Goal: Task Accomplishment & Management: Manage account settings

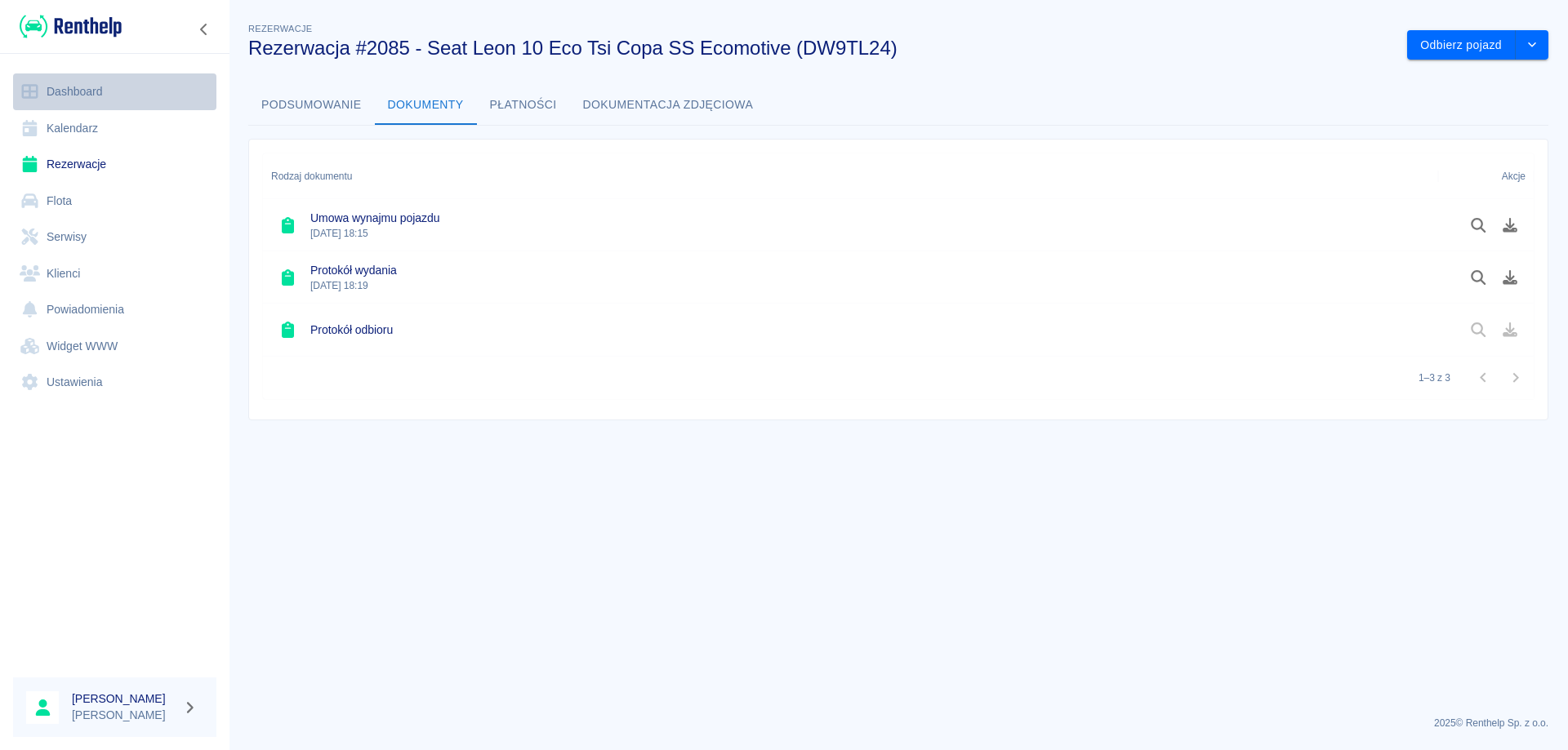
click at [102, 98] on link "Dashboard" at bounding box center [114, 92] width 203 height 37
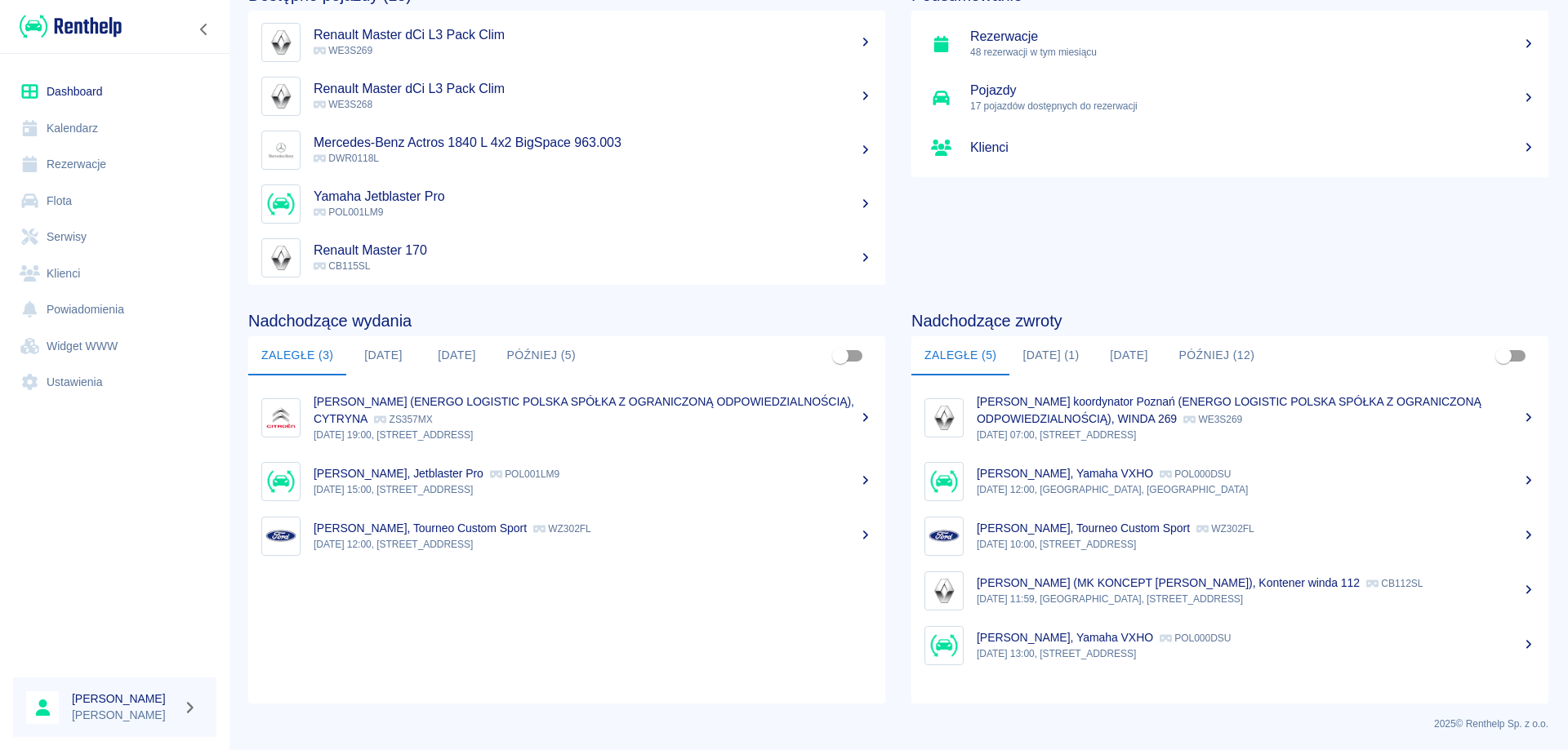
scroll to position [101, 0]
click at [1026, 355] on button "[DATE] (1)" at bounding box center [1051, 355] width 83 height 40
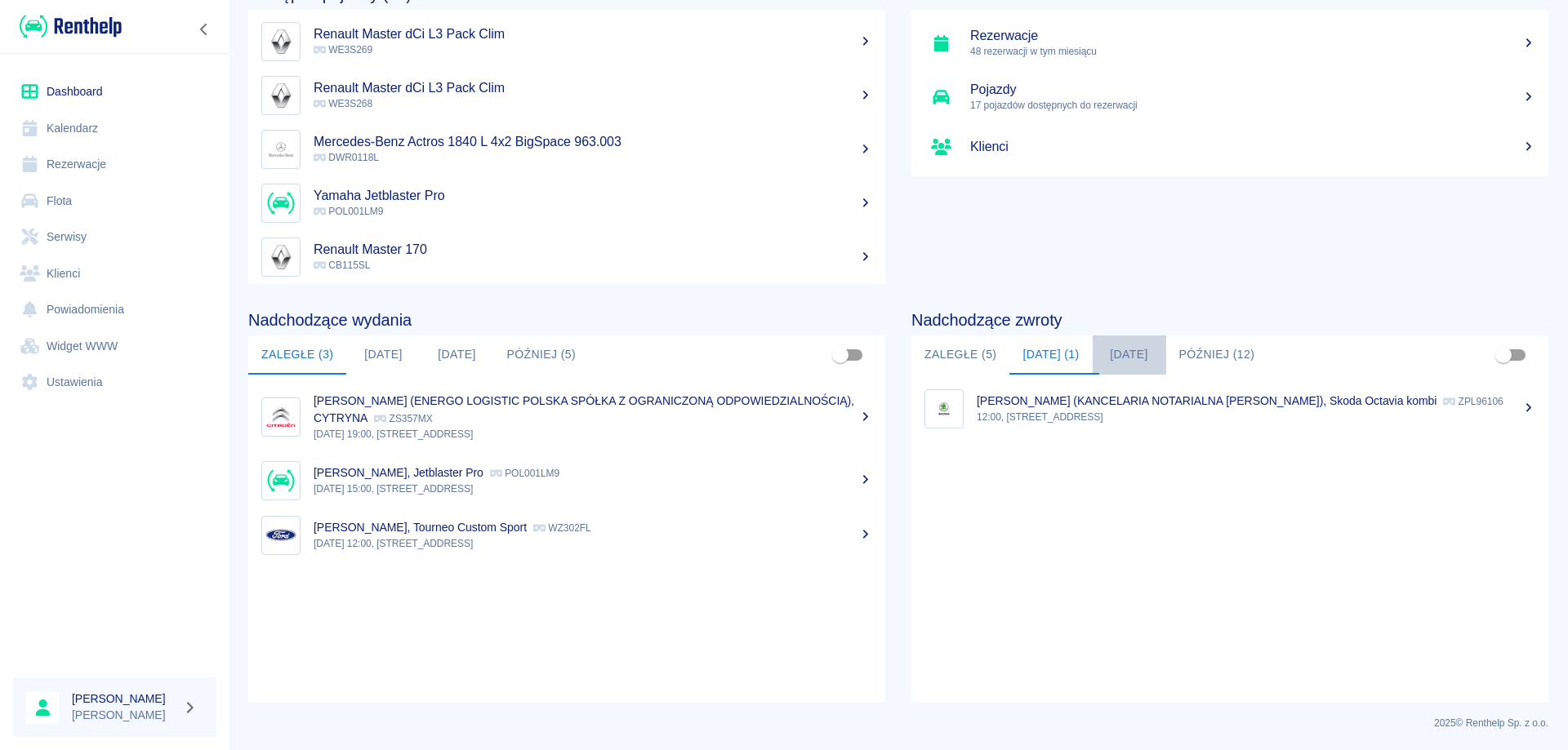
click at [1128, 349] on button "[DATE]" at bounding box center [1130, 355] width 74 height 40
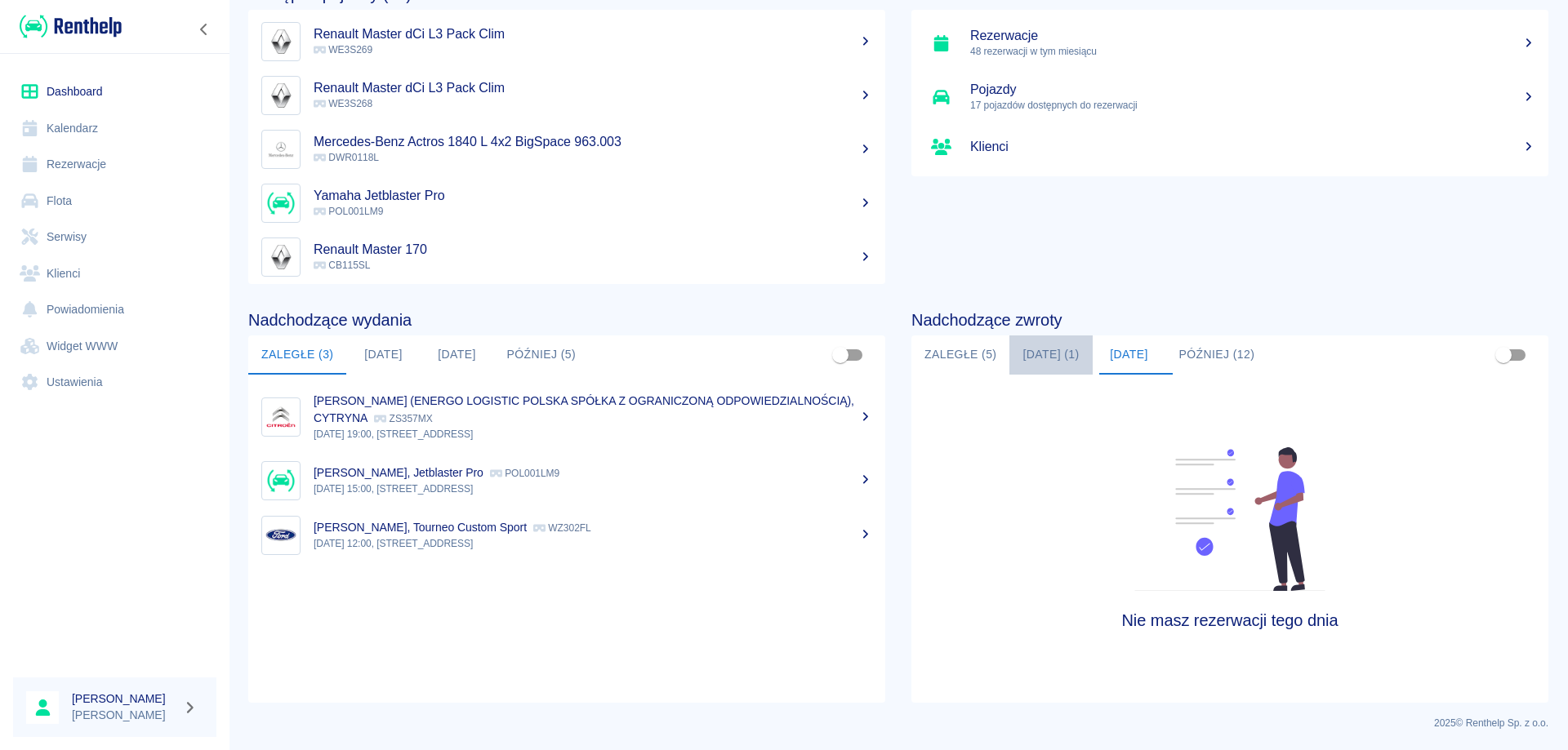
click at [1051, 350] on button "[DATE] (1)" at bounding box center [1051, 355] width 83 height 40
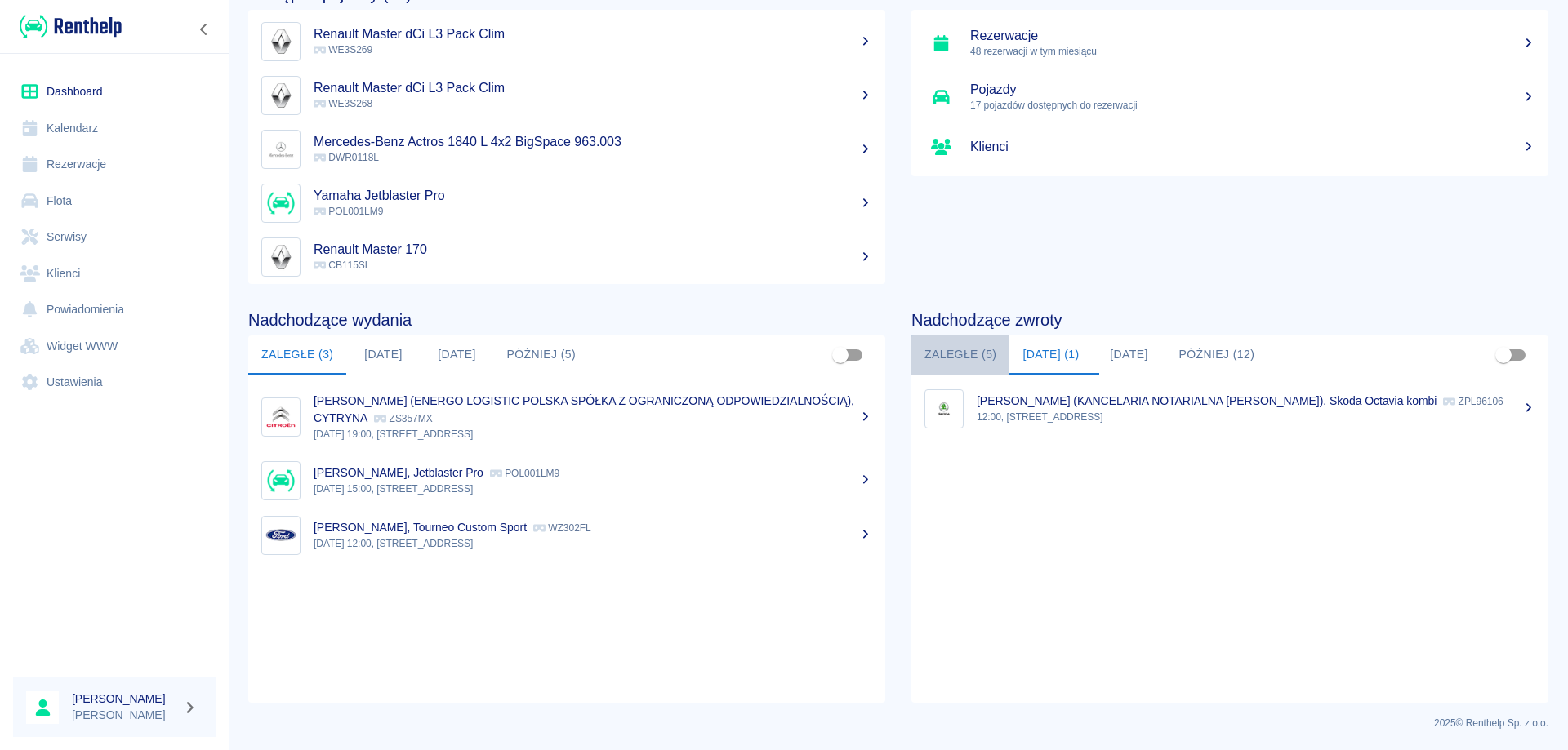
click at [959, 351] on button "Zaległe (5)" at bounding box center [960, 355] width 98 height 40
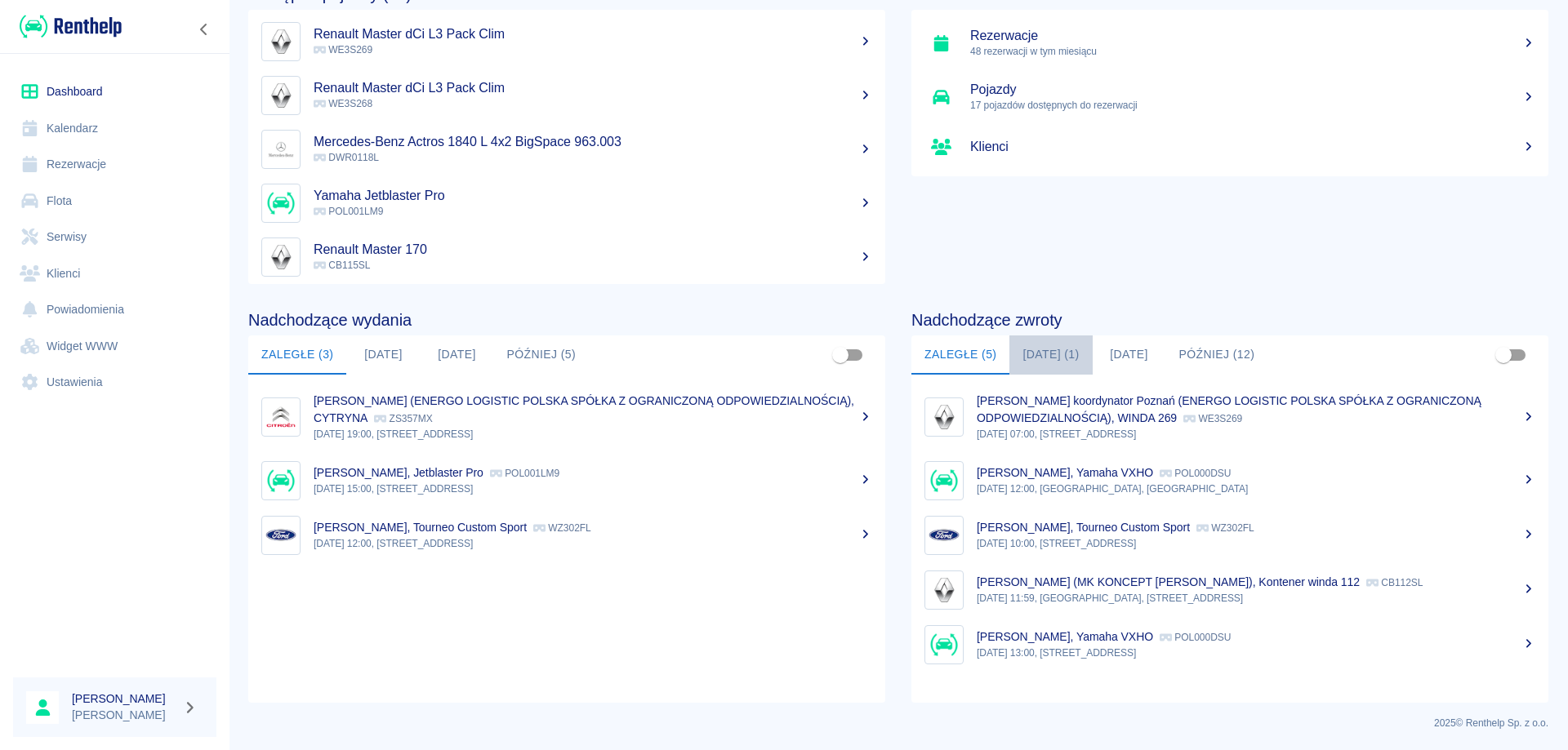
click at [1055, 345] on button "[DATE] (1)" at bounding box center [1051, 355] width 83 height 40
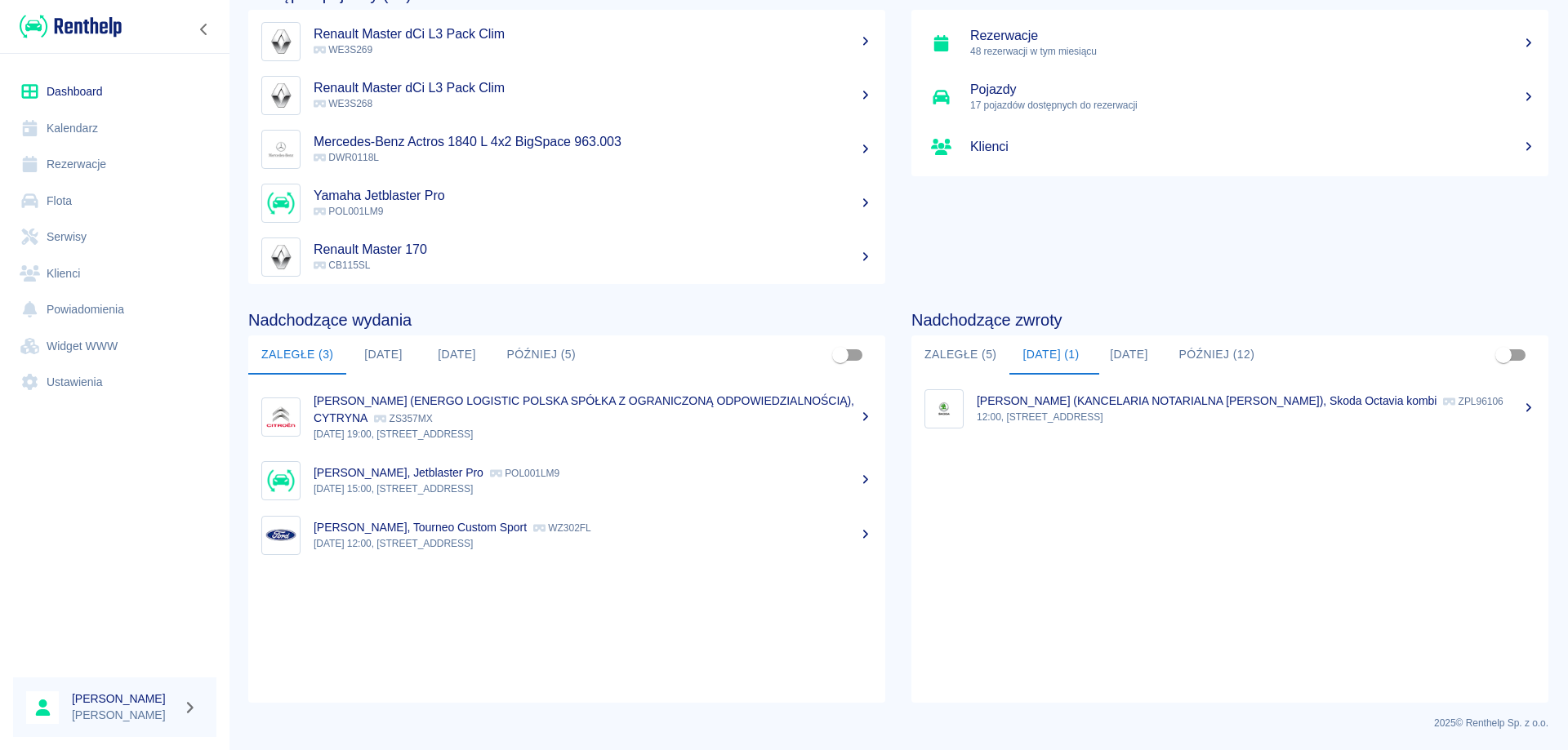
click at [1026, 422] on p "12:00, [STREET_ADDRESS]" at bounding box center [1256, 417] width 559 height 15
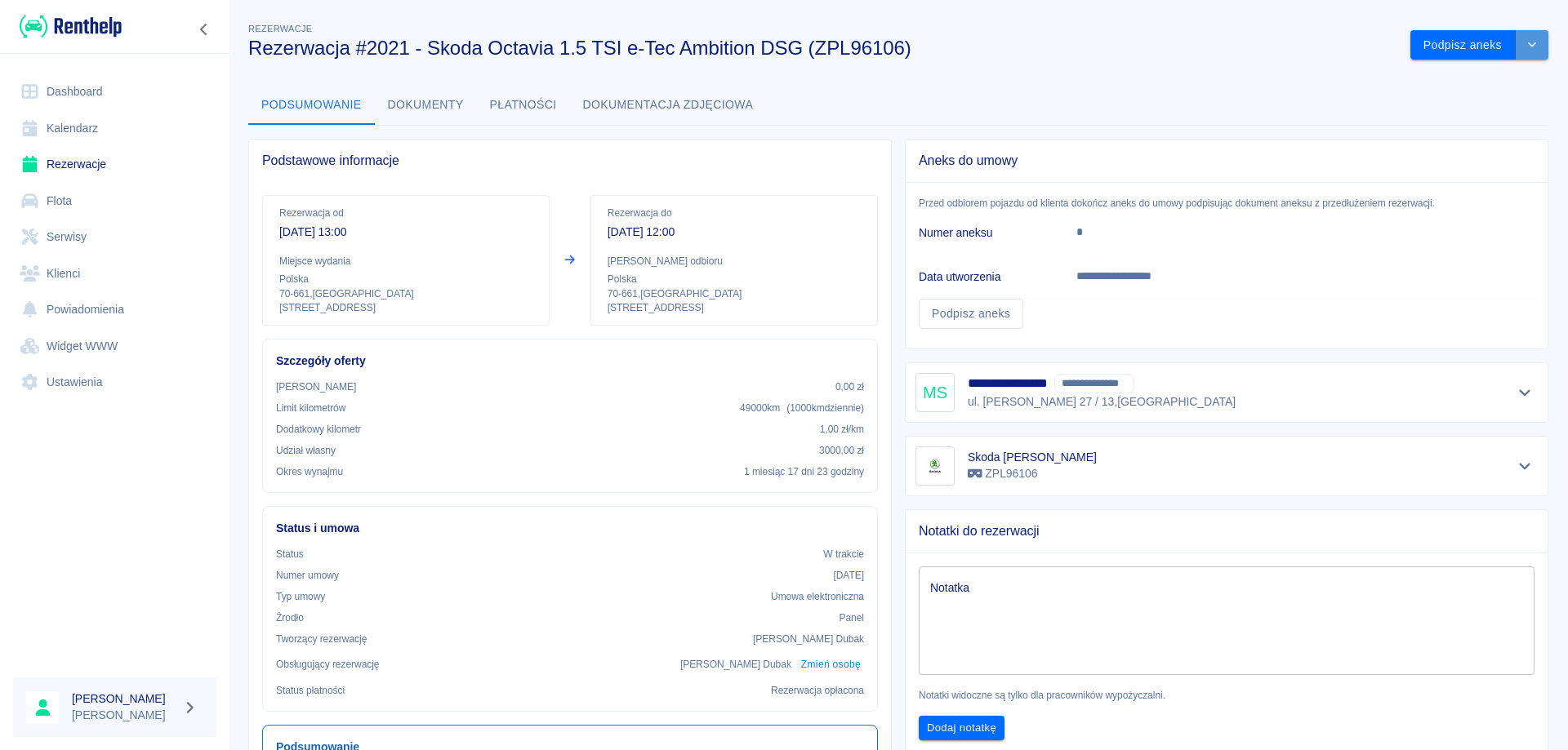
click at [1519, 54] on button "drop-down" at bounding box center [1531, 45] width 33 height 30
click at [1449, 86] on li "Przedłuż rezerwację" at bounding box center [1467, 79] width 128 height 27
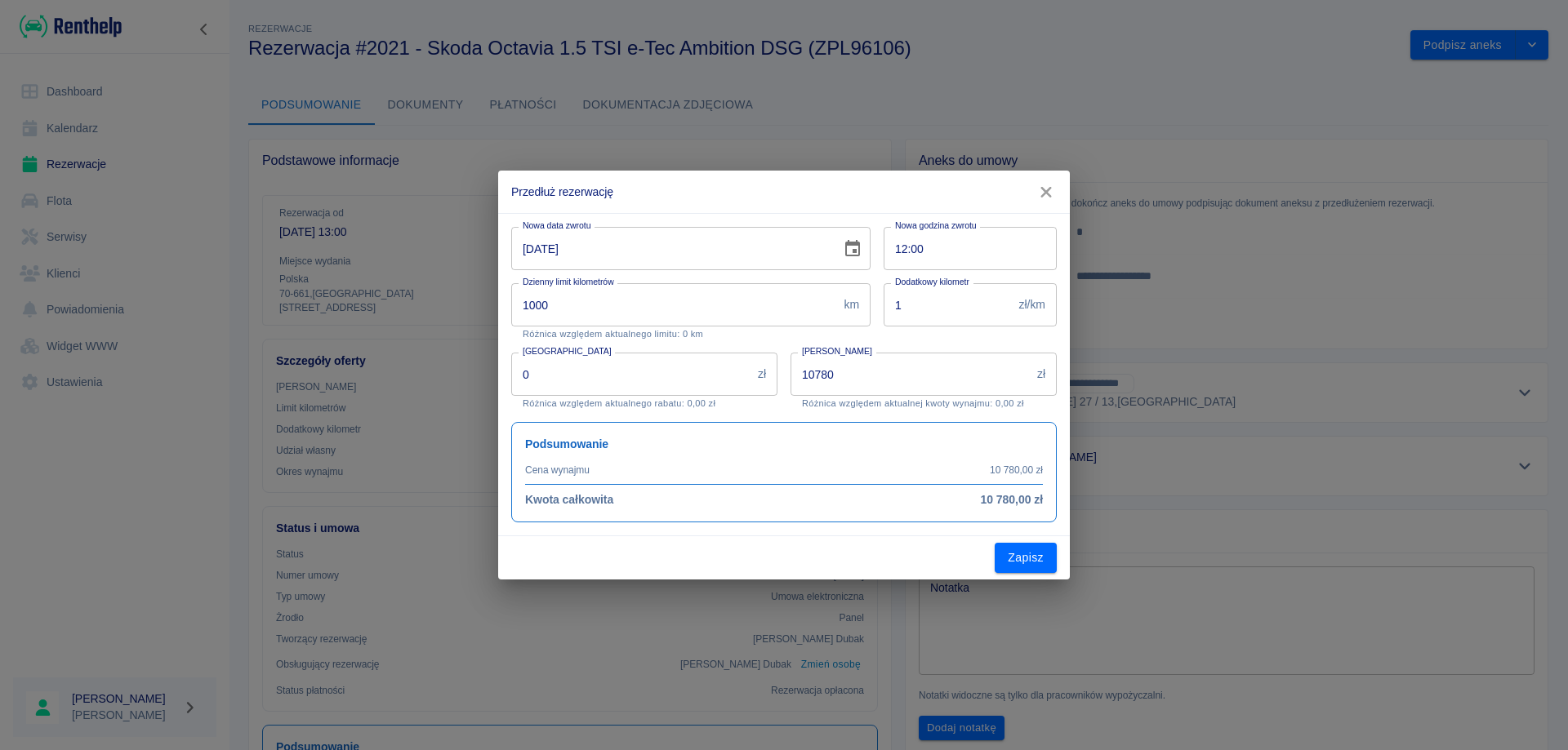
click at [861, 248] on icon "Choose date, selected date is 25 sie 2025" at bounding box center [852, 249] width 19 height 19
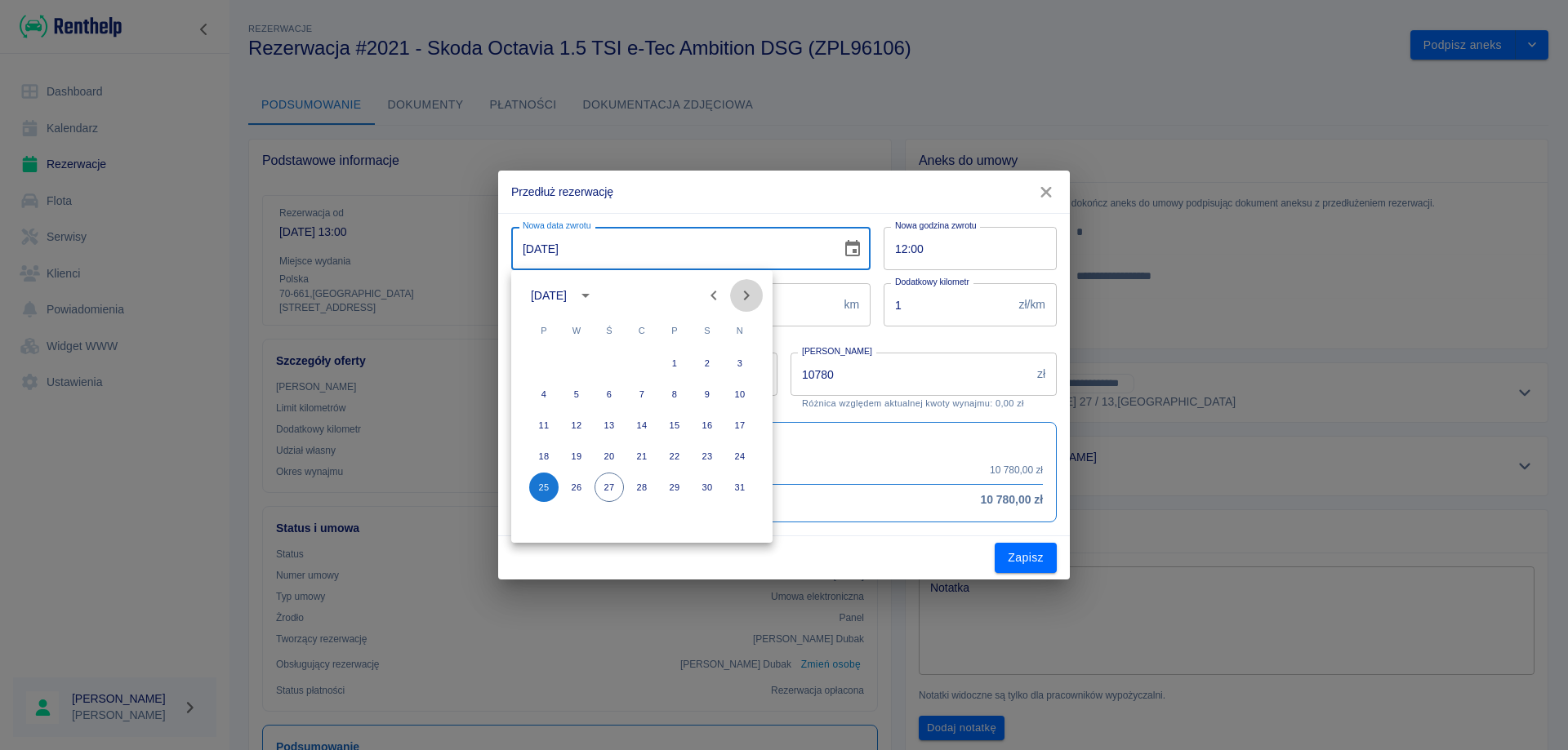
click at [749, 292] on icon "Next month" at bounding box center [746, 295] width 19 height 19
click at [543, 362] on button "1" at bounding box center [543, 363] width 29 height 29
type input "[DATE]"
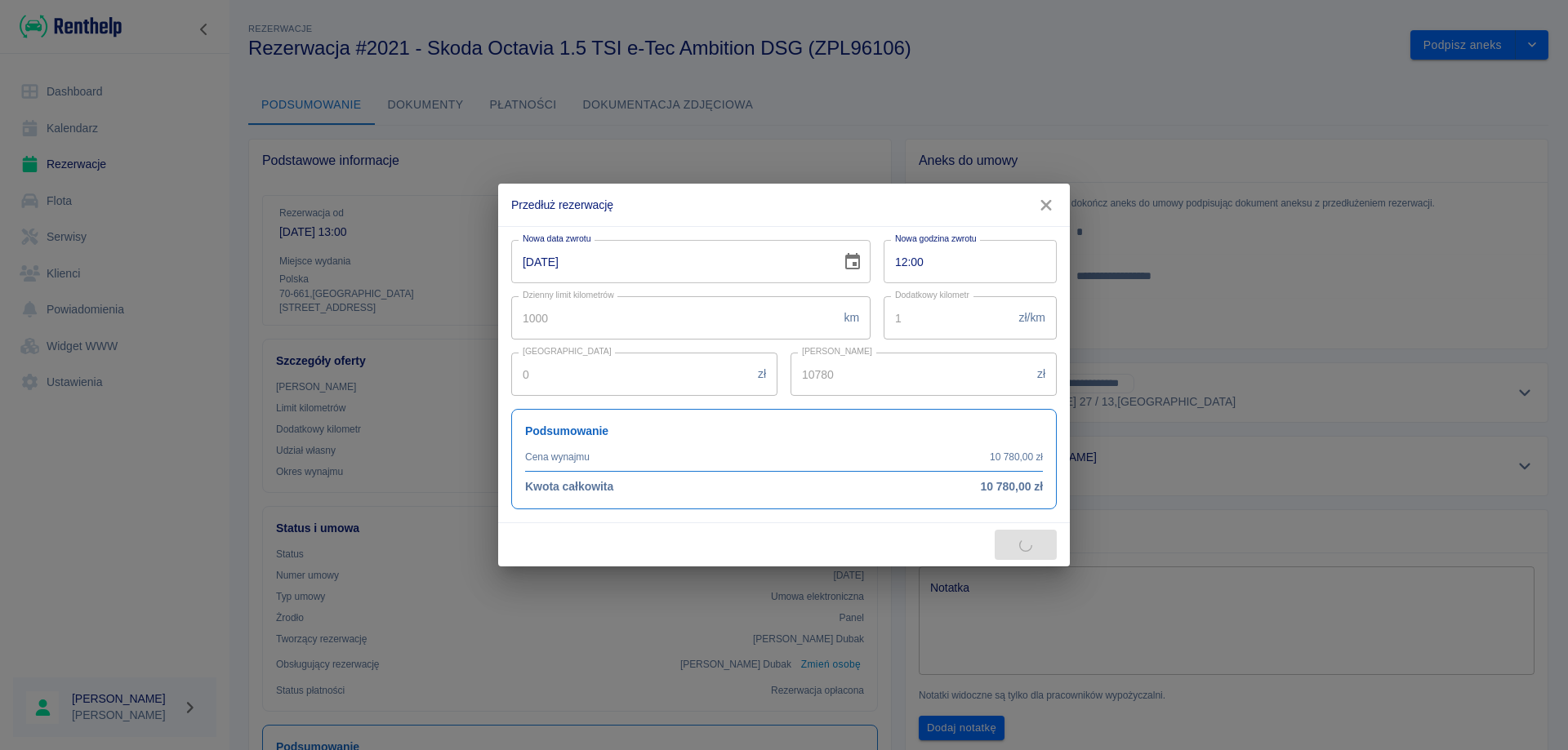
type input "12320"
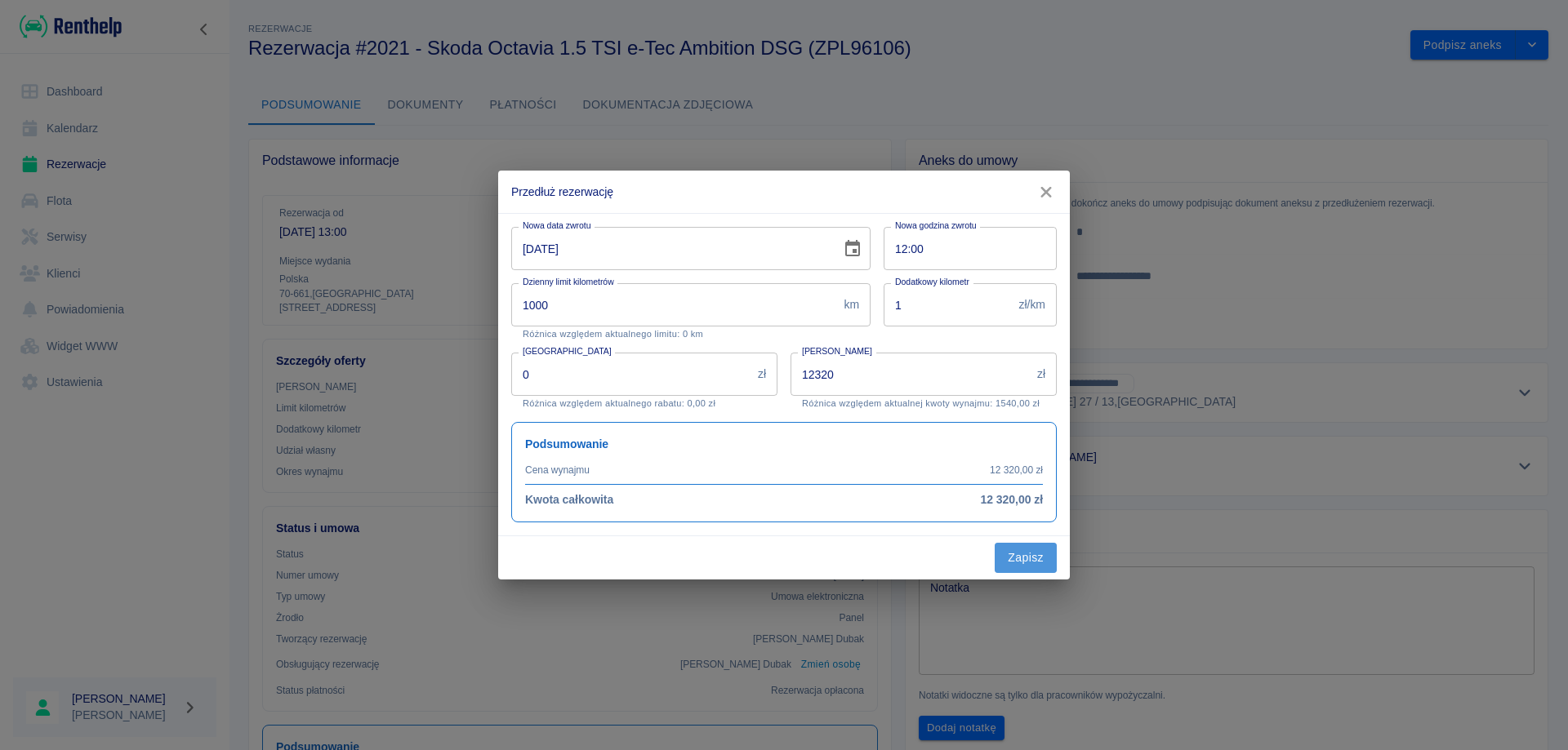
click at [1011, 555] on button "Zapisz" at bounding box center [1025, 558] width 62 height 30
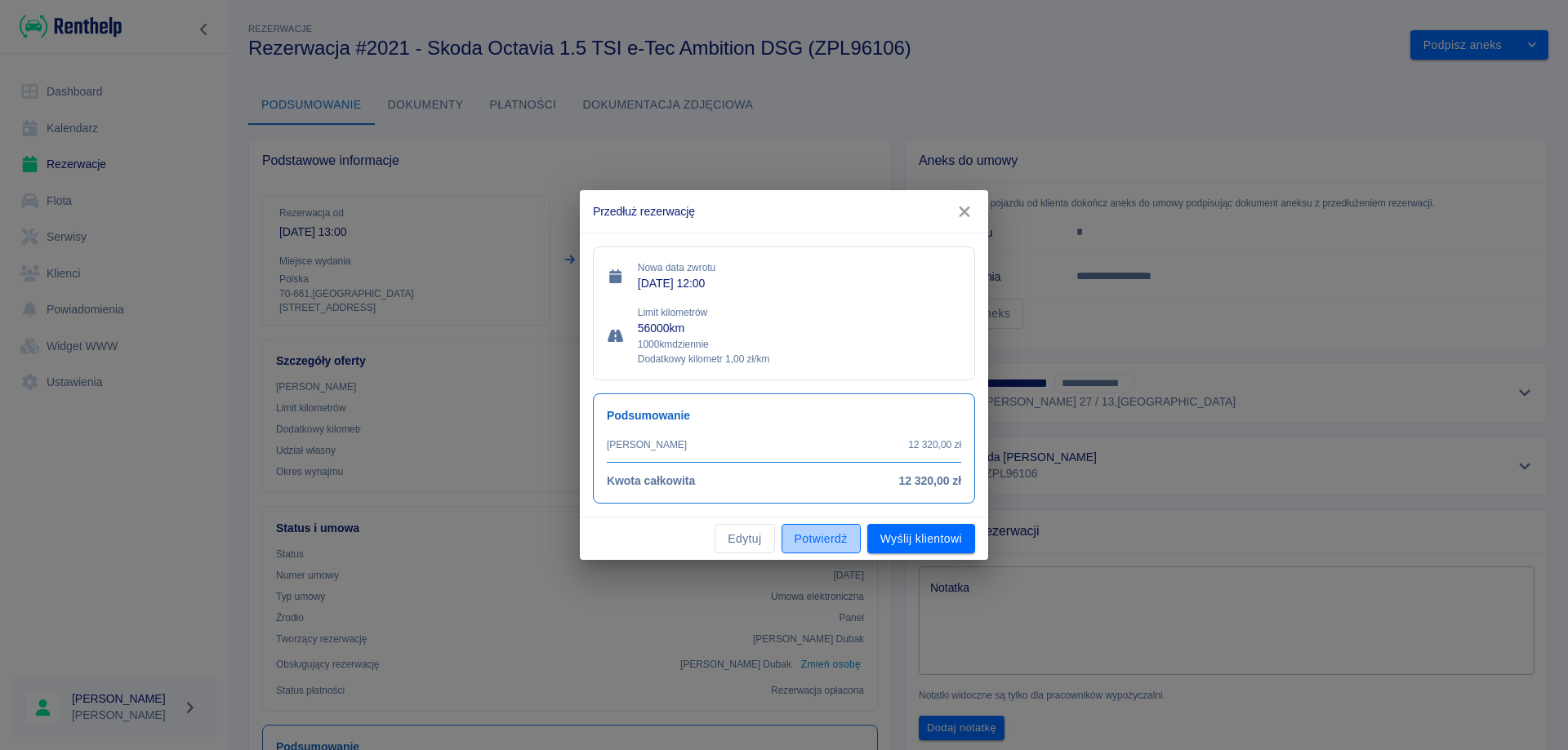
click at [828, 544] on button "Potwierdź" at bounding box center [821, 539] width 79 height 30
